Goal: Task Accomplishment & Management: Use online tool/utility

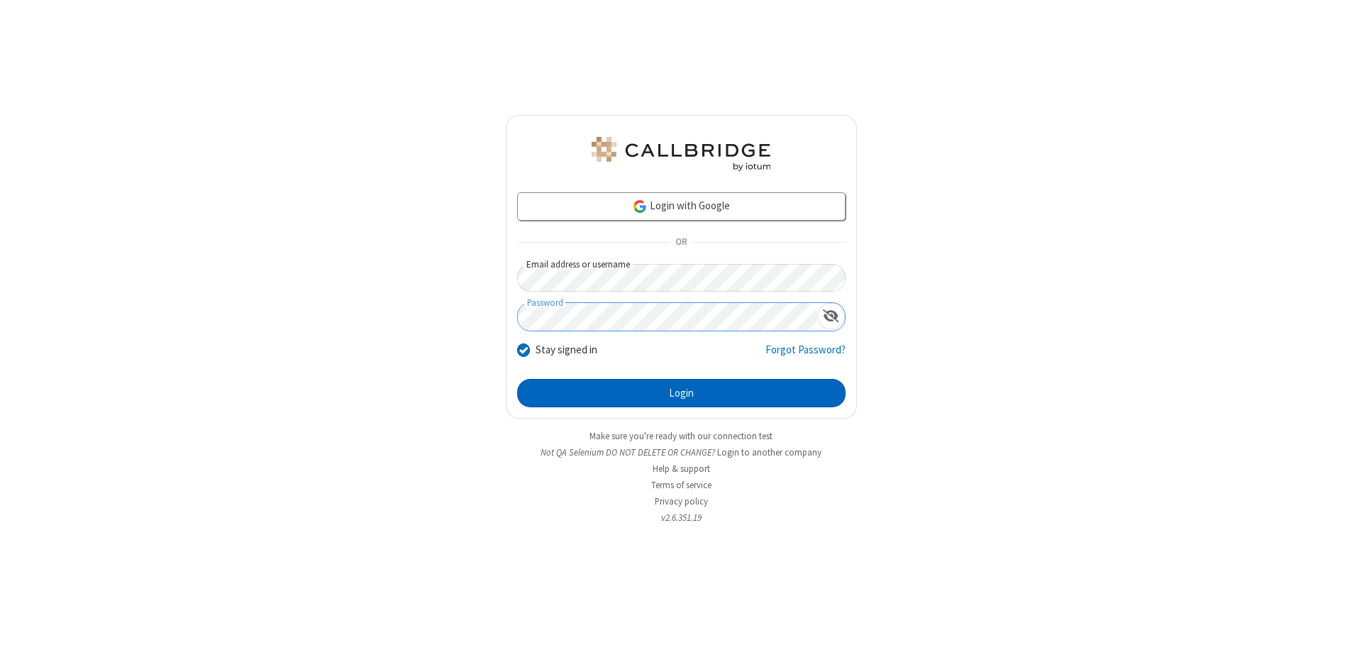
click at [681, 393] on button "Login" at bounding box center [681, 393] width 328 height 28
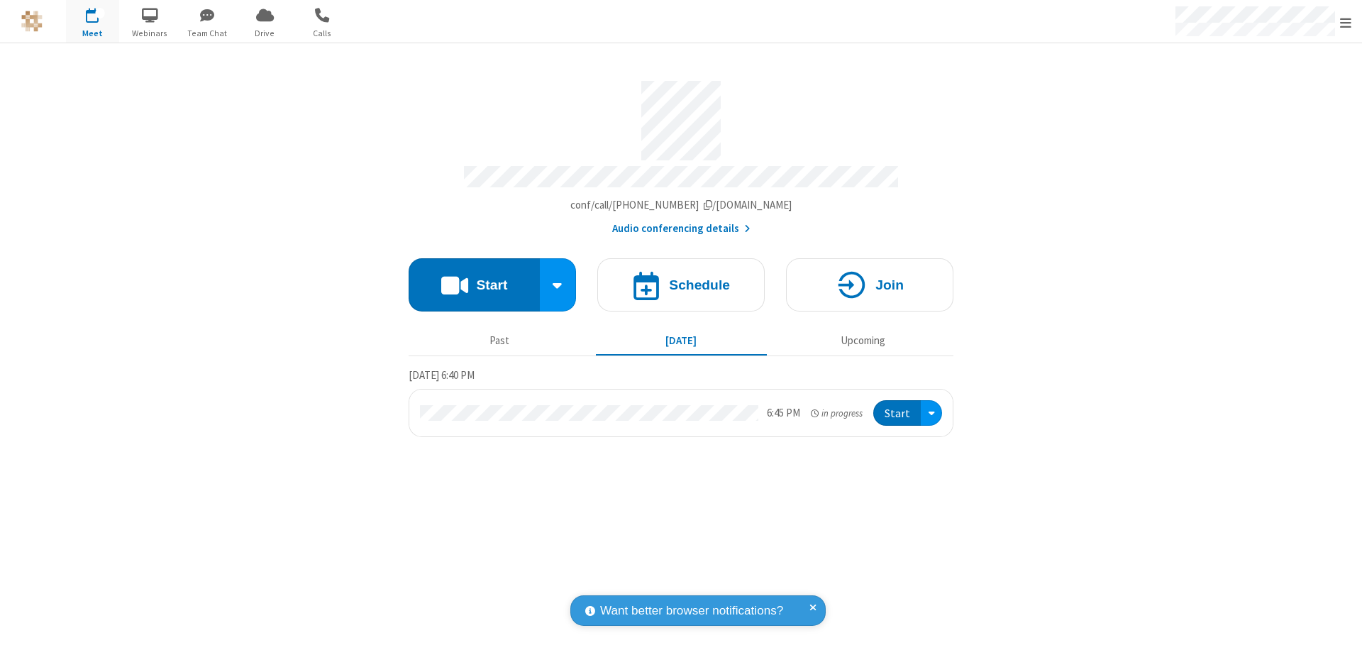
click at [1346, 22] on span "Open menu" at bounding box center [1345, 23] width 11 height 14
click at [265, 33] on span "Drive" at bounding box center [264, 33] width 53 height 13
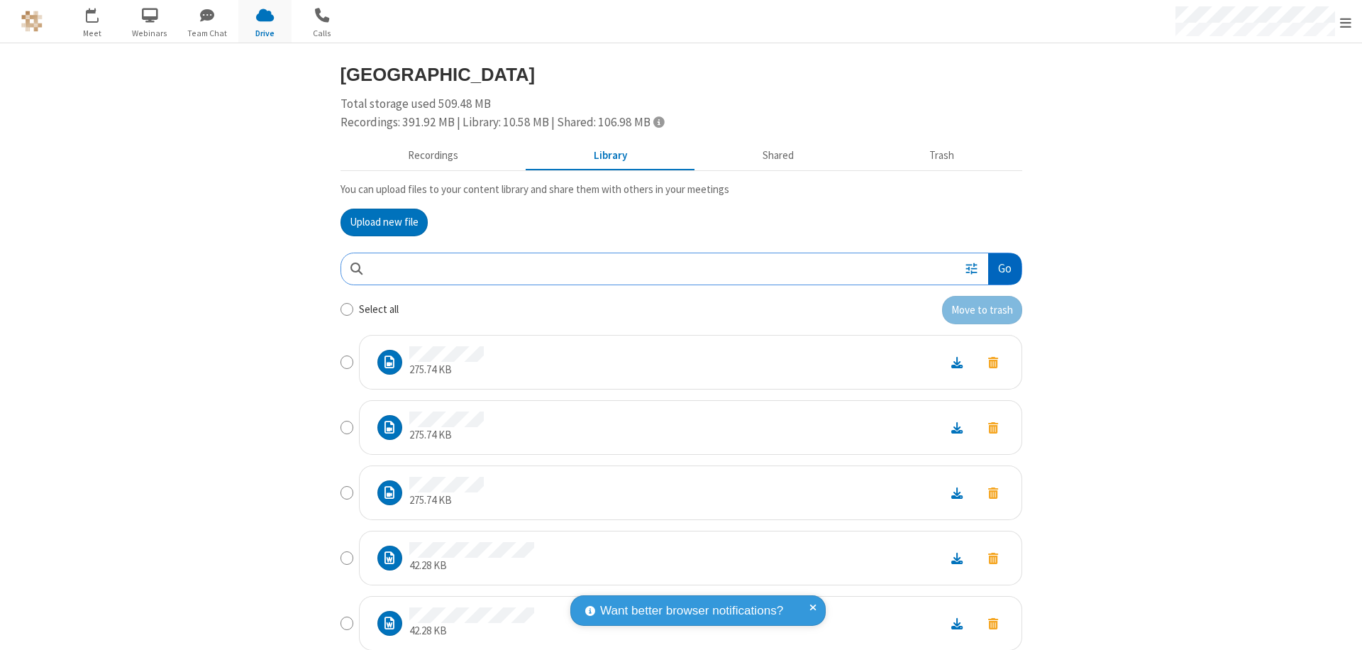
click at [999, 268] on button "Go" at bounding box center [1004, 269] width 33 height 32
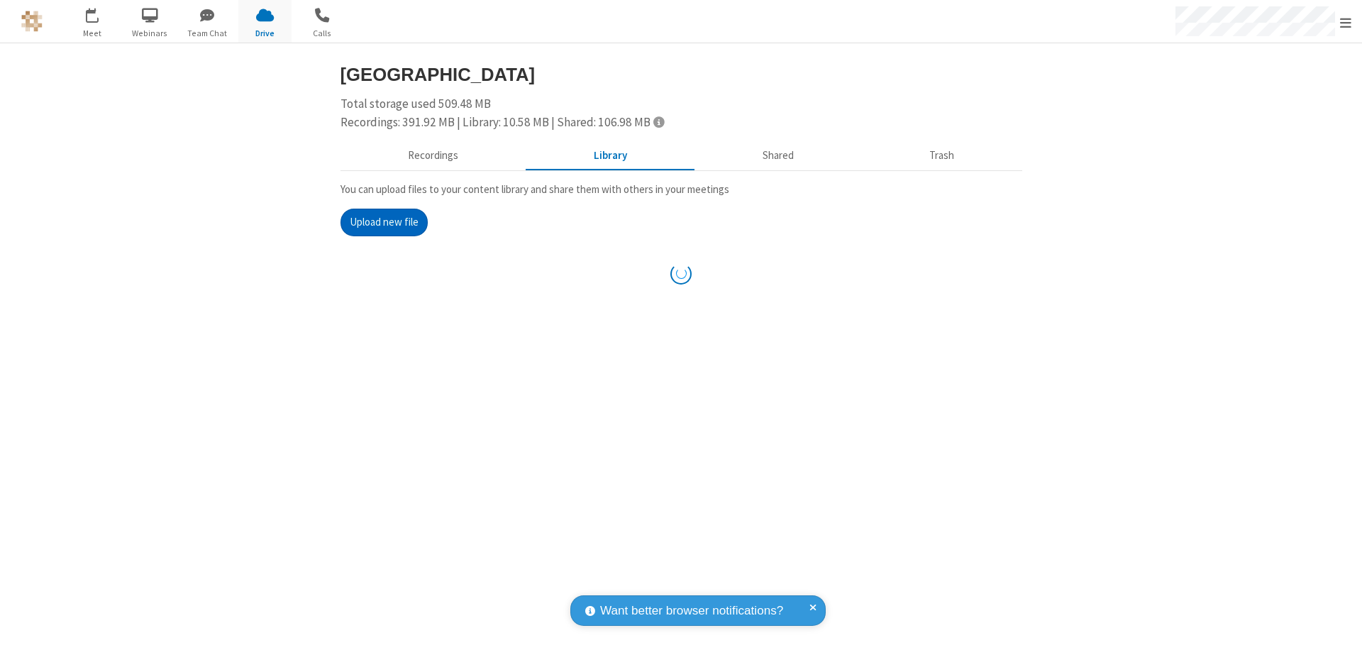
click at [378, 222] on button "Upload new file" at bounding box center [384, 223] width 87 height 28
